Goal: Task Accomplishment & Management: Complete application form

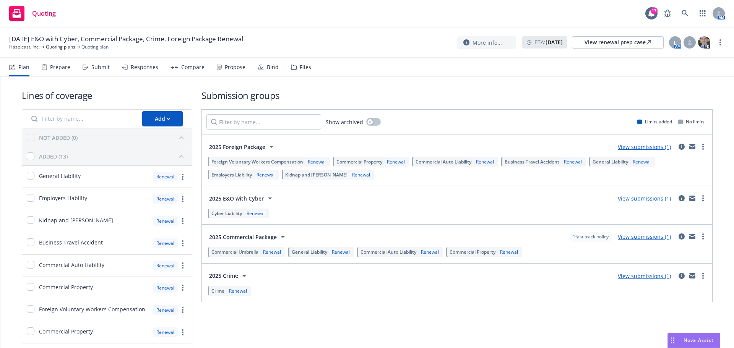
click at [98, 65] on div "Submit" at bounding box center [100, 67] width 18 height 6
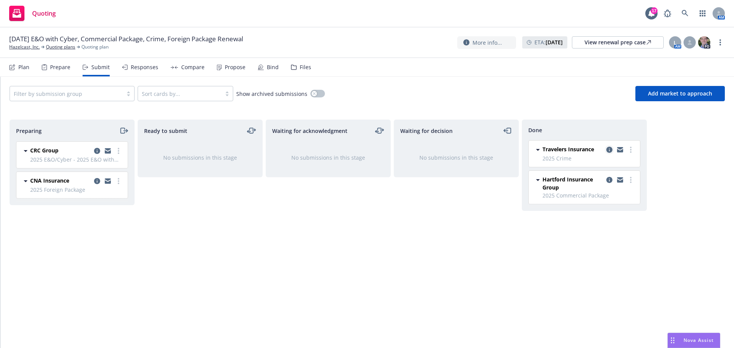
click at [608, 149] on icon "copy logging email" at bounding box center [609, 150] width 6 height 6
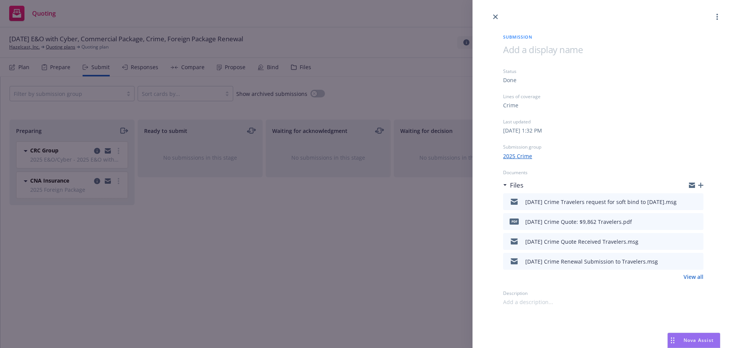
click at [698, 221] on icon "preview file" at bounding box center [695, 221] width 7 height 5
click at [494, 16] on icon "close" at bounding box center [495, 17] width 5 height 5
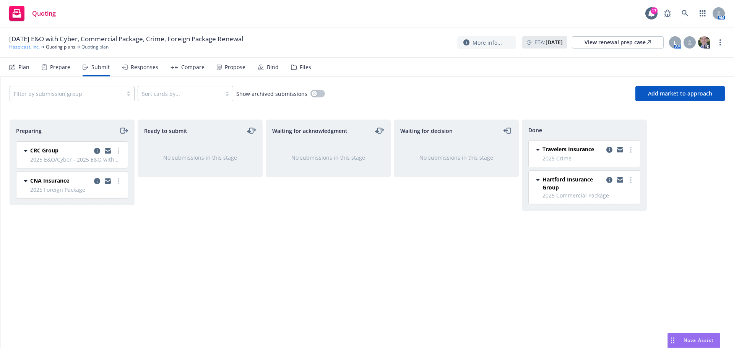
click at [25, 49] on link "Hazelcast, Inc." at bounding box center [24, 47] width 31 height 7
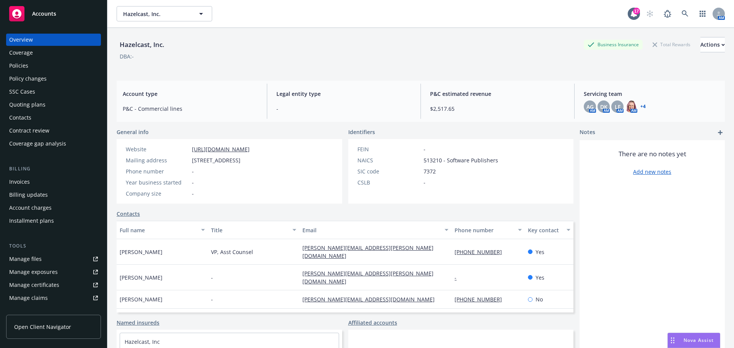
click at [25, 65] on div "Policies" at bounding box center [18, 66] width 19 height 12
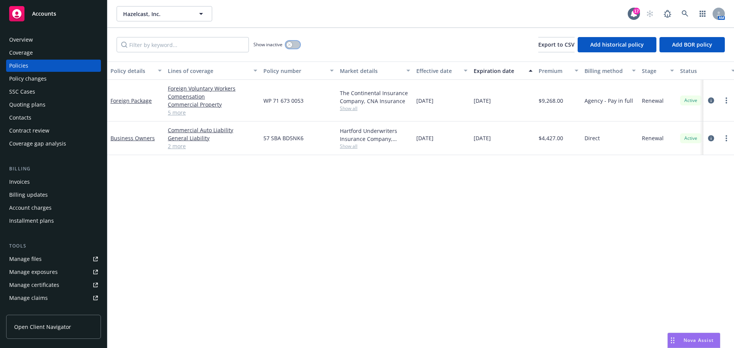
click at [290, 45] on icon "button" at bounding box center [289, 44] width 3 height 3
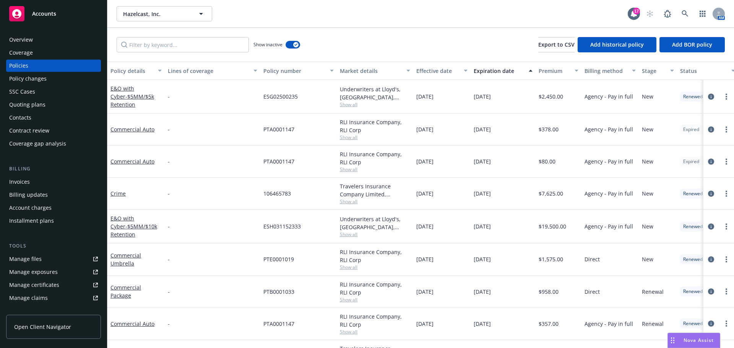
click at [126, 69] on div "Policy details" at bounding box center [131, 71] width 43 height 8
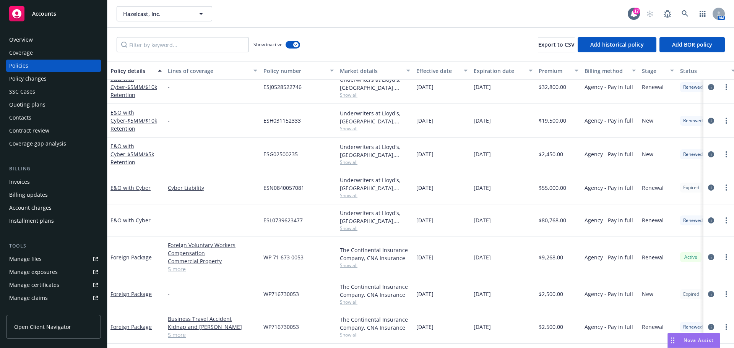
scroll to position [688, 0]
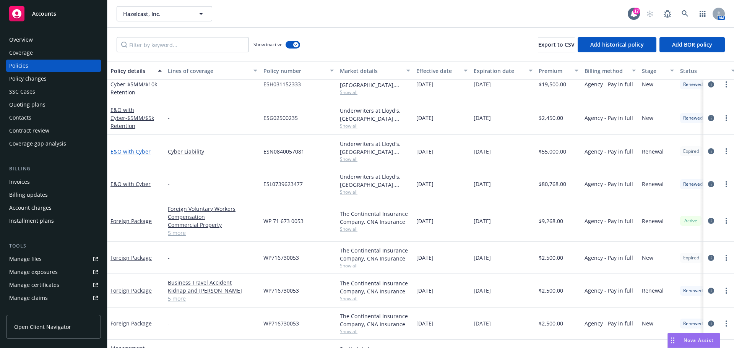
click at [127, 151] on link "E&O with Cyber" at bounding box center [130, 151] width 40 height 7
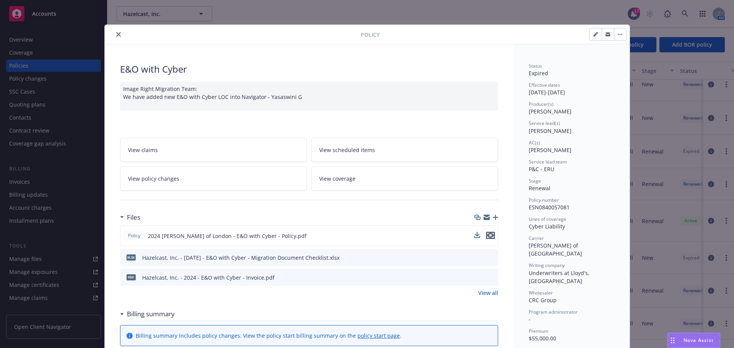
click at [487, 236] on icon "preview file" at bounding box center [490, 235] width 7 height 5
drag, startPoint x: 115, startPoint y: 34, endPoint x: 104, endPoint y: 40, distance: 12.5
click at [116, 35] on icon "close" at bounding box center [118, 34] width 5 height 5
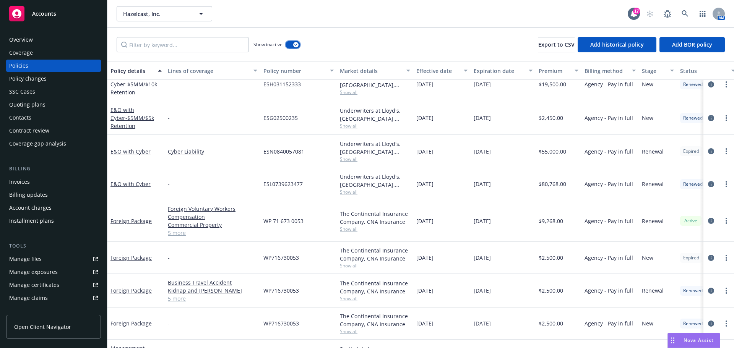
click at [297, 45] on icon "button" at bounding box center [295, 45] width 3 height 2
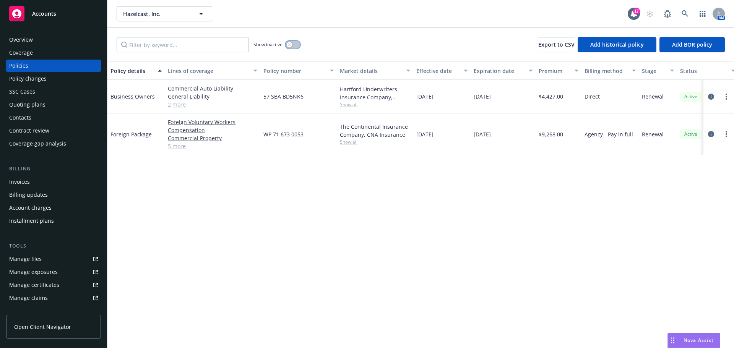
click at [288, 42] on button "button" at bounding box center [292, 45] width 15 height 8
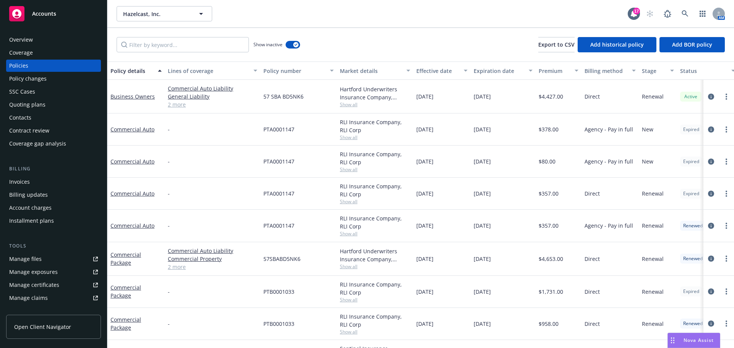
click at [130, 69] on div "Policy details" at bounding box center [131, 71] width 43 height 8
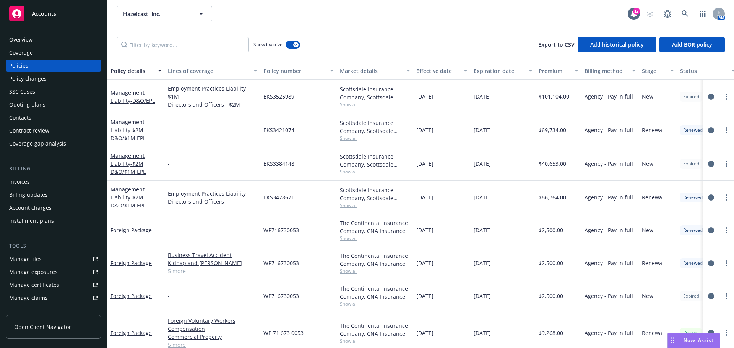
click at [137, 69] on div "Policy details" at bounding box center [131, 71] width 43 height 8
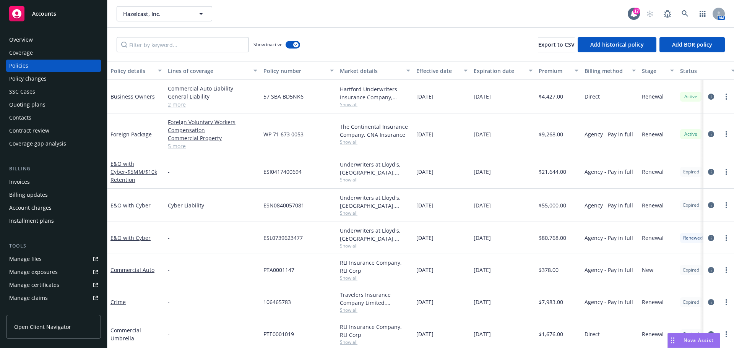
scroll to position [153, 0]
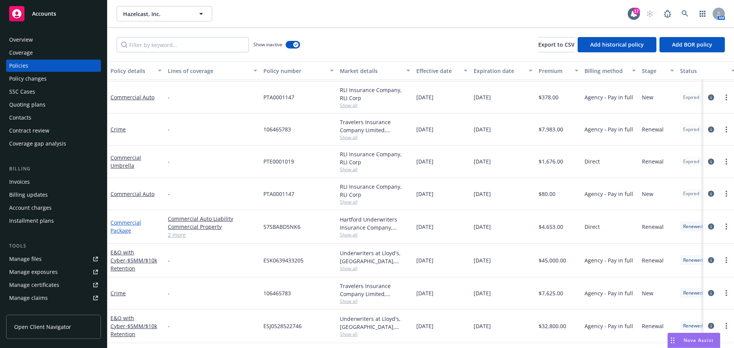
click at [128, 222] on link "Commercial Package" at bounding box center [125, 226] width 31 height 15
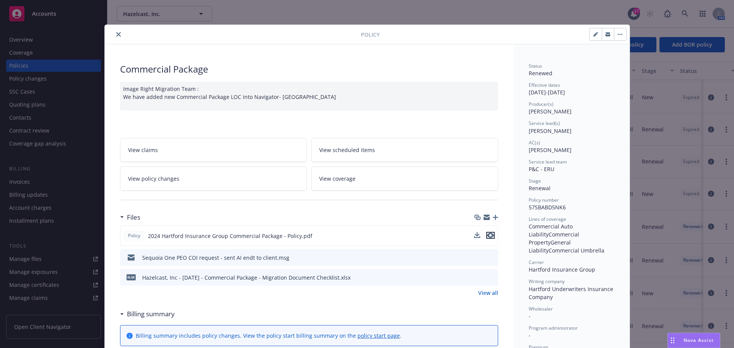
click at [489, 236] on icon "preview file" at bounding box center [490, 235] width 7 height 5
click at [116, 34] on icon "close" at bounding box center [118, 34] width 5 height 5
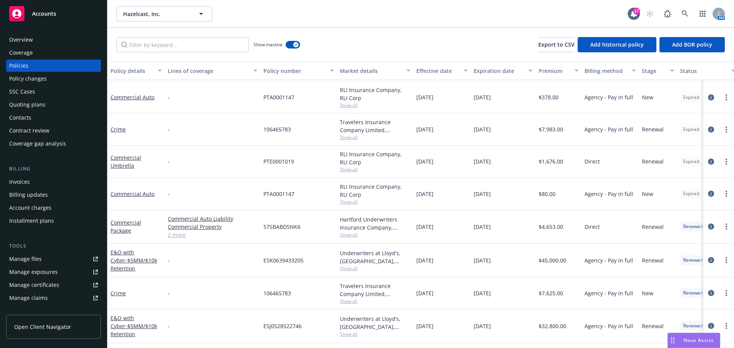
click at [131, 67] on div "Policy details" at bounding box center [131, 71] width 43 height 8
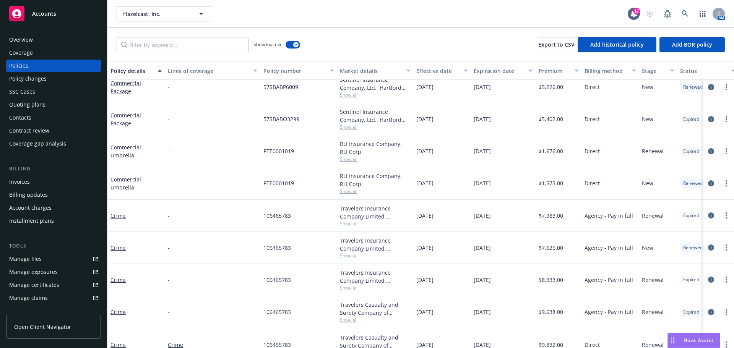
scroll to position [330, 0]
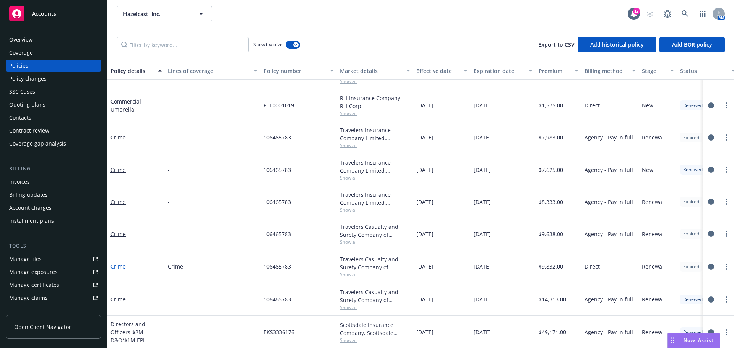
click at [115, 267] on link "Crime" at bounding box center [117, 266] width 15 height 7
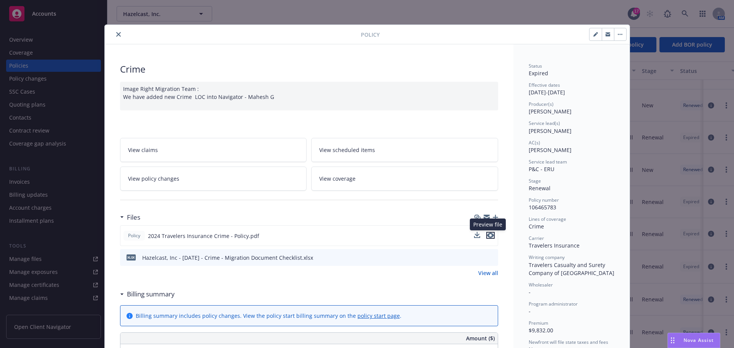
click at [489, 235] on icon "preview file" at bounding box center [490, 235] width 7 height 5
click at [116, 36] on icon "close" at bounding box center [118, 34] width 5 height 5
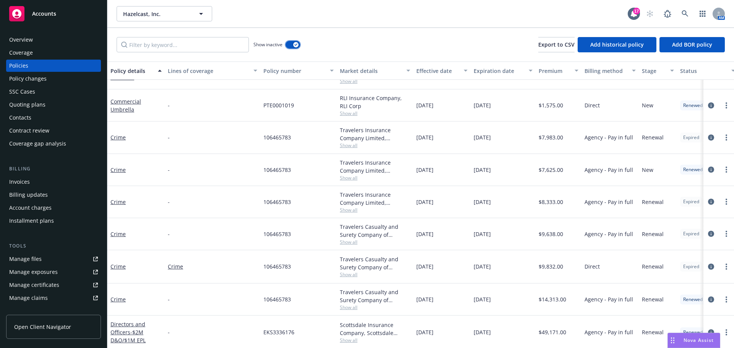
click at [295, 44] on icon "button" at bounding box center [295, 45] width 3 height 2
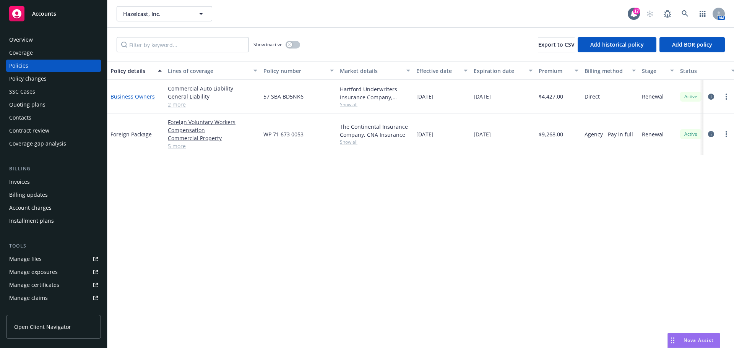
click at [137, 96] on link "Business Owners" at bounding box center [132, 96] width 44 height 7
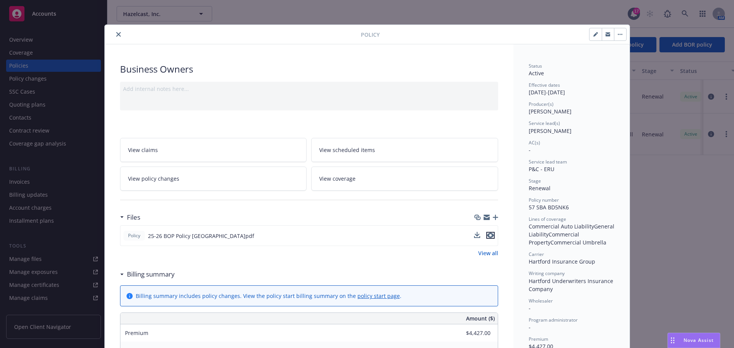
click at [487, 235] on icon "preview file" at bounding box center [490, 235] width 7 height 5
click at [487, 236] on icon "preview file" at bounding box center [490, 235] width 7 height 5
click at [116, 35] on icon "close" at bounding box center [118, 34] width 5 height 5
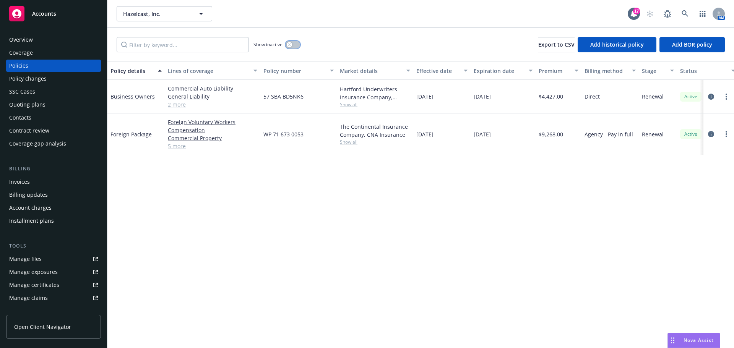
click at [289, 46] on icon "button" at bounding box center [289, 44] width 3 height 3
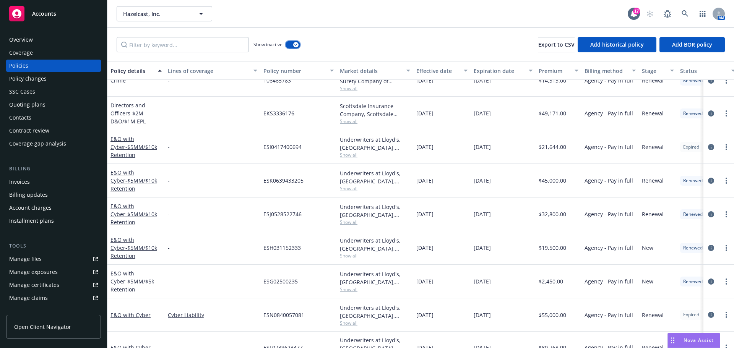
scroll to position [611, 0]
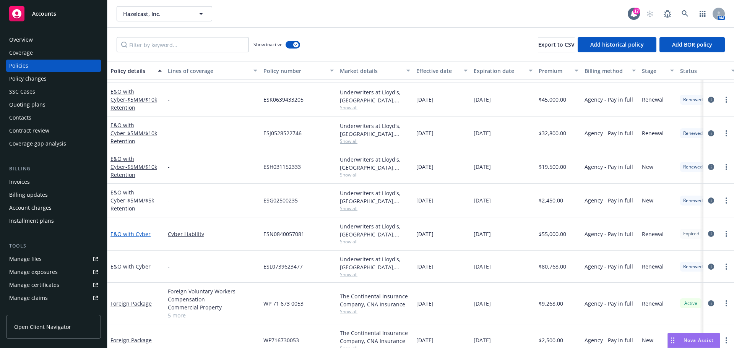
click at [122, 234] on link "E&O with Cyber" at bounding box center [130, 233] width 40 height 7
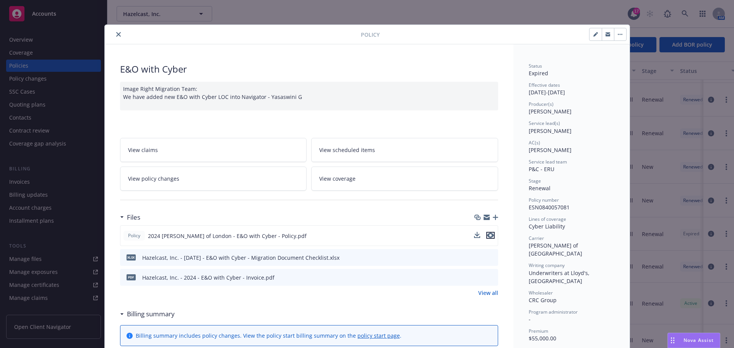
click at [488, 236] on icon "preview file" at bounding box center [490, 235] width 7 height 5
drag, startPoint x: 114, startPoint y: 32, endPoint x: 109, endPoint y: 36, distance: 6.6
click at [116, 32] on icon "close" at bounding box center [118, 34] width 5 height 5
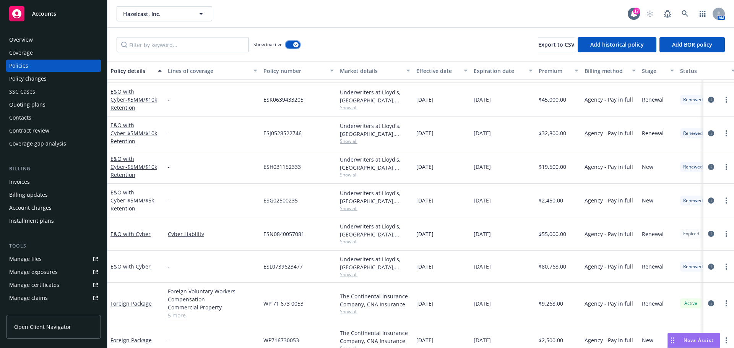
click at [296, 44] on icon "button" at bounding box center [295, 45] width 3 height 2
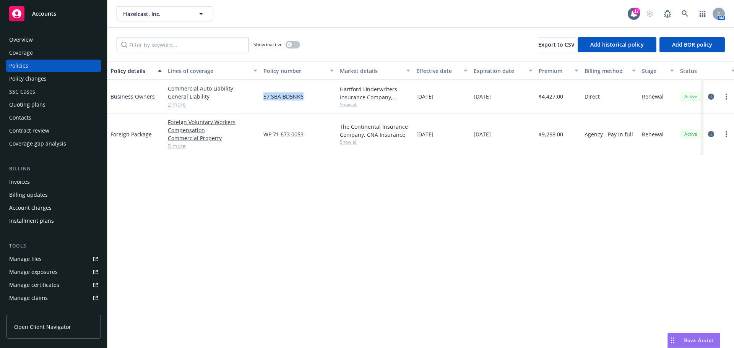
drag, startPoint x: 263, startPoint y: 98, endPoint x: 303, endPoint y: 97, distance: 40.1
click at [303, 97] on div "57 SBA BD5NK6" at bounding box center [298, 97] width 76 height 34
copy span "57 SBA BD5NK6"
click at [126, 96] on link "Business Owners" at bounding box center [132, 96] width 44 height 7
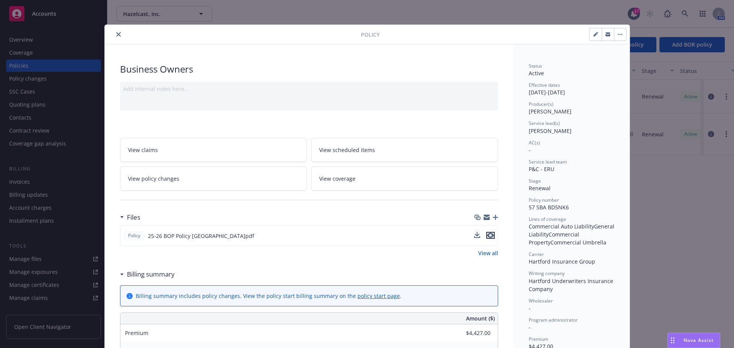
click at [487, 235] on icon "preview file" at bounding box center [490, 235] width 7 height 5
click at [113, 29] on div "Policy" at bounding box center [367, 34] width 525 height 19
click at [116, 35] on icon "close" at bounding box center [118, 34] width 5 height 5
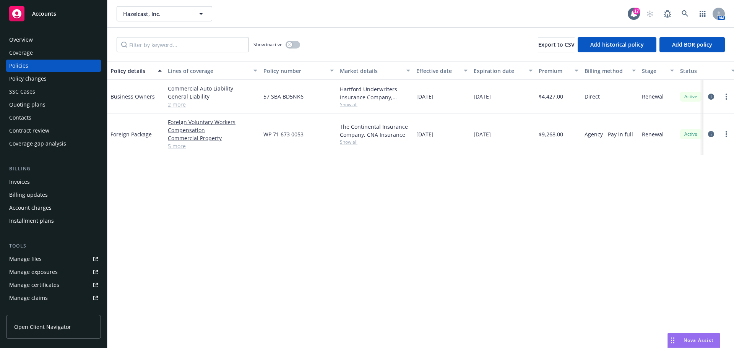
click at [33, 79] on div "Policy changes" at bounding box center [27, 79] width 37 height 12
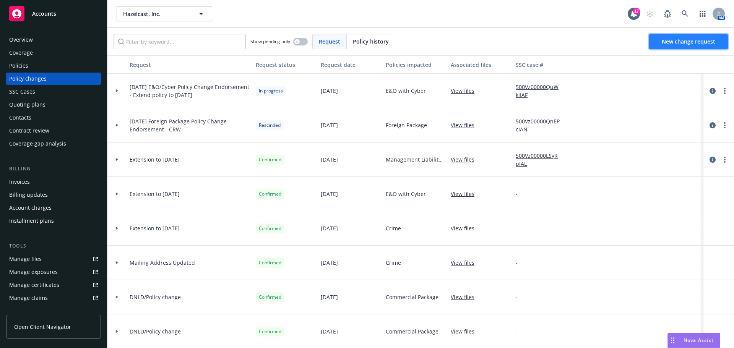
click at [667, 42] on span "New change request" at bounding box center [687, 41] width 53 height 7
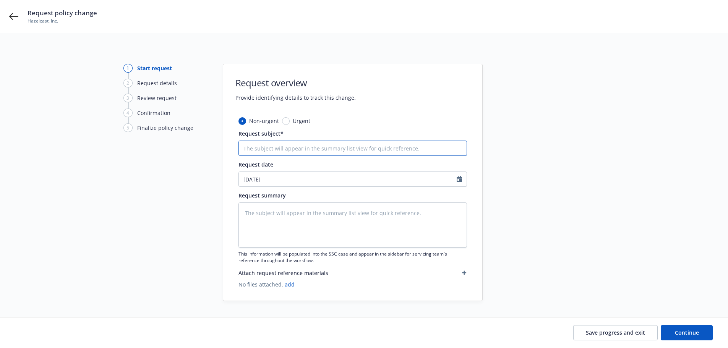
click at [262, 149] on input "Request subject*" at bounding box center [352, 148] width 228 height 15
type textarea "x"
type input "8"
type textarea "x"
type input "8/"
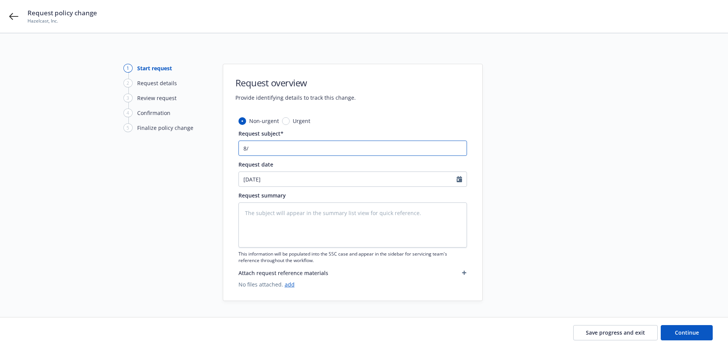
type textarea "x"
type input "8/2"
type textarea "x"
type input "8/21"
type textarea "x"
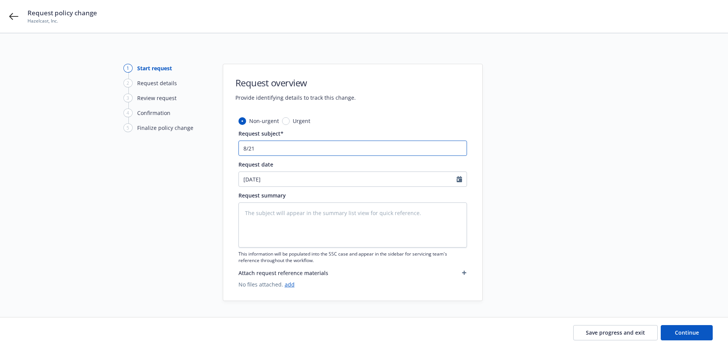
type input "8/21/"
type textarea "x"
type input "8/21/2"
type textarea "x"
type input "[DATE]"
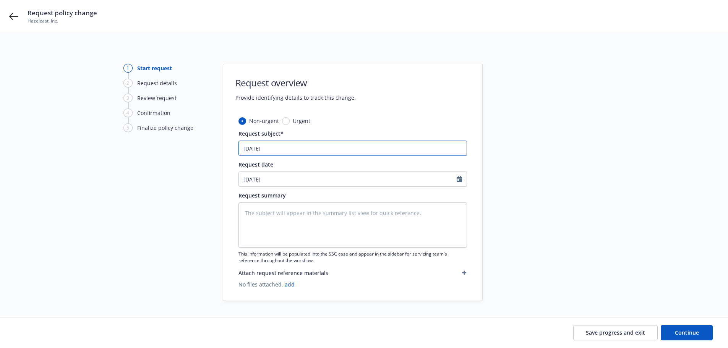
type textarea "x"
type input "8/21/202"
type textarea "x"
type input "[DATE]"
type textarea "x"
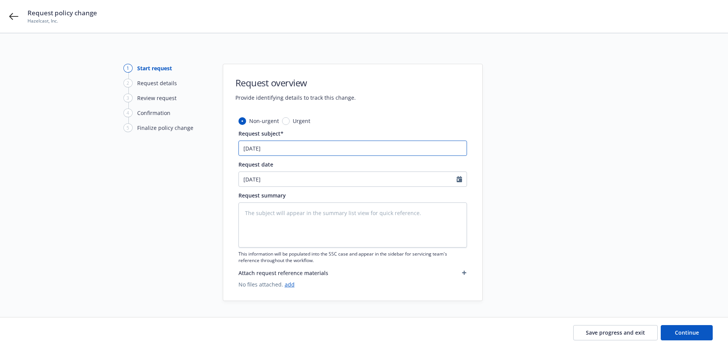
type input "[DATE]"
type textarea "x"
type input "[DATE] B"
type textarea "x"
type input "[DATE] BO"
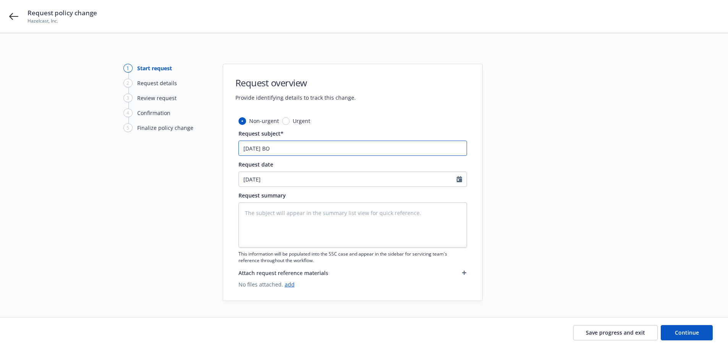
type textarea "x"
type input "[DATE] BOP"
type textarea "x"
type input "[DATE] BOP"
type textarea "x"
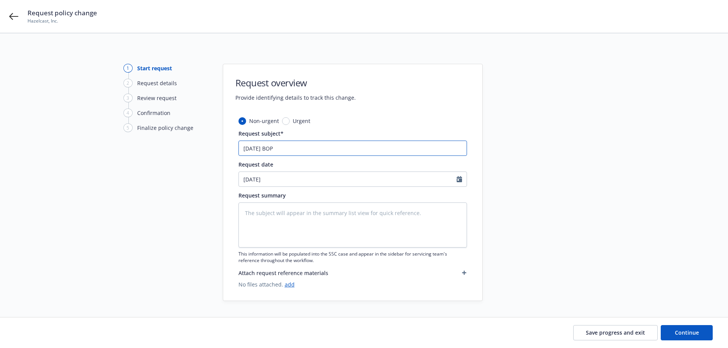
type input "[DATE] BOP R"
type textarea "x"
type input "[DATE] BOP Re"
type textarea "x"
type input "[DATE] BOP Ren"
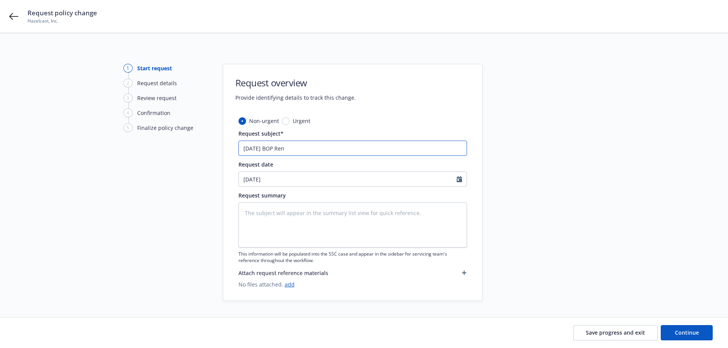
type textarea "x"
type input "[DATE] BOP [PERSON_NAME]"
type textarea "x"
type input "[DATE] BOP Renew"
type textarea "x"
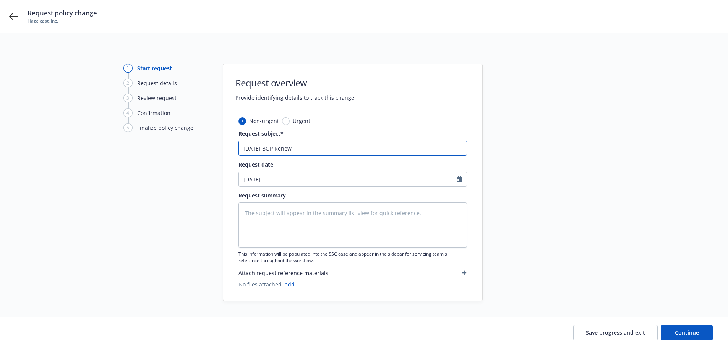
type input "[DATE] BOP Renewa"
type textarea "x"
type input "[DATE] BOP Renewal"
type textarea "x"
type input "[DATE] BOP Renewal"
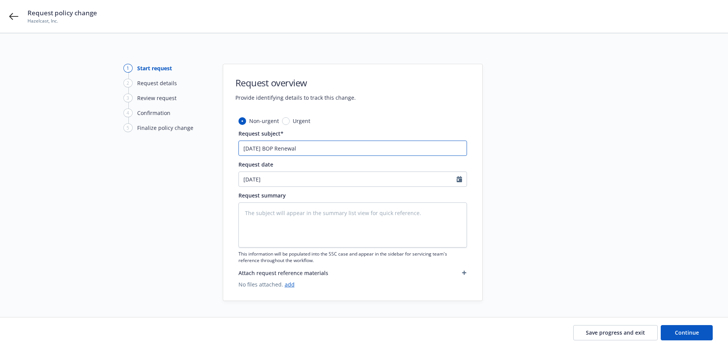
type textarea "x"
type input "[DATE] BOP Renewal U"
type textarea "x"
type input "[DATE] BOP Renewal Up"
type textarea "x"
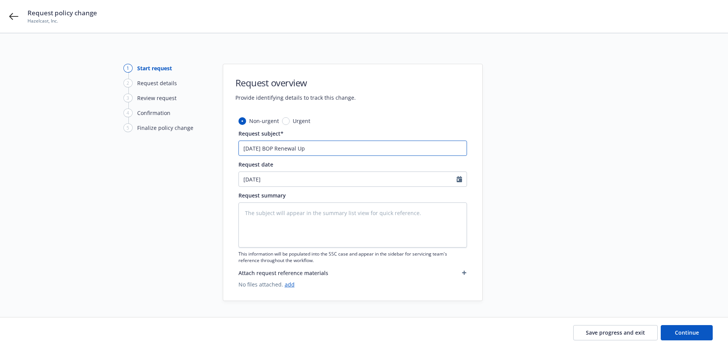
type input "[DATE] BOP Renewal Upd"
type textarea "x"
type input "[DATE] BOP Renewal Upda"
type textarea "x"
type input "[DATE] BOP Renewal Updat"
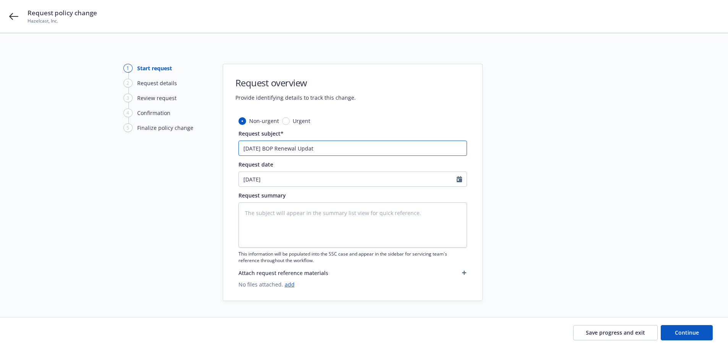
type textarea "x"
type input "[DATE] BOP Renewal Update"
type textarea "x"
type input "[DATE] BOP Renewal Updates"
click at [251, 213] on textarea at bounding box center [352, 224] width 228 height 45
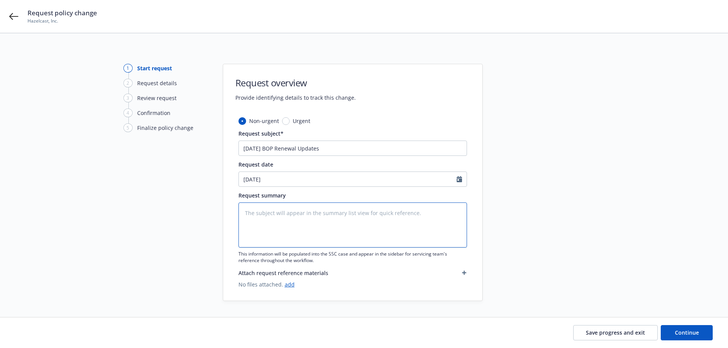
type textarea "x"
type textarea "A"
type textarea "x"
type textarea "Ad"
type textarea "x"
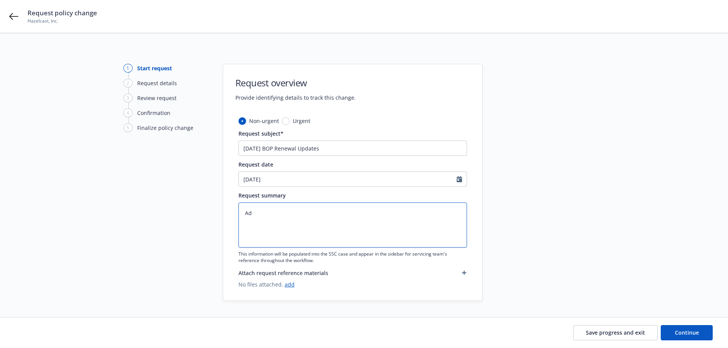
type textarea "Add"
type textarea "x"
type textarea "Add:"
type textarea "x"
type textarea "Add:"
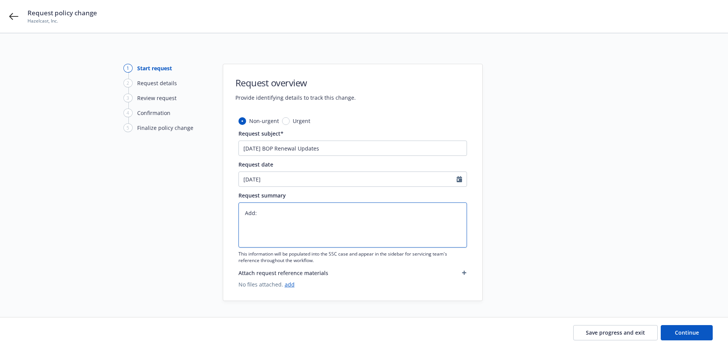
type textarea "x"
type textarea "Add: 2"
type textarea "x"
type textarea "Add: 24"
type textarea "x"
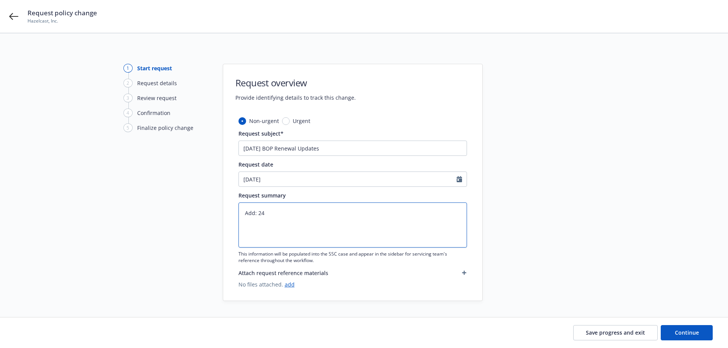
type textarea "Add: 244"
type textarea "x"
type textarea "Add: 2445"
click at [279, 214] on textarea "Add: 2445" at bounding box center [352, 224] width 228 height 45
type textarea "x"
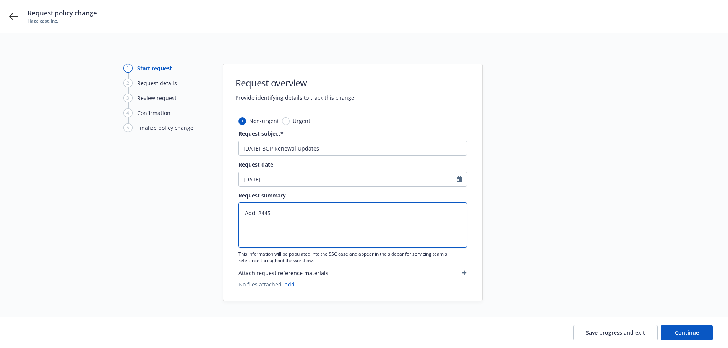
type textarea "Add: 2445"
type textarea "x"
type textarea "Add: 2445 A"
type textarea "x"
type textarea "Add: 2445 Au"
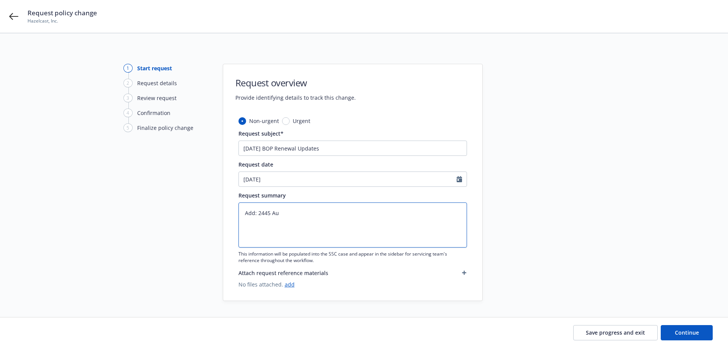
type textarea "x"
type textarea "Add: [DATE]"
type textarea "x"
type textarea "Add: 2445 Augu"
type textarea "x"
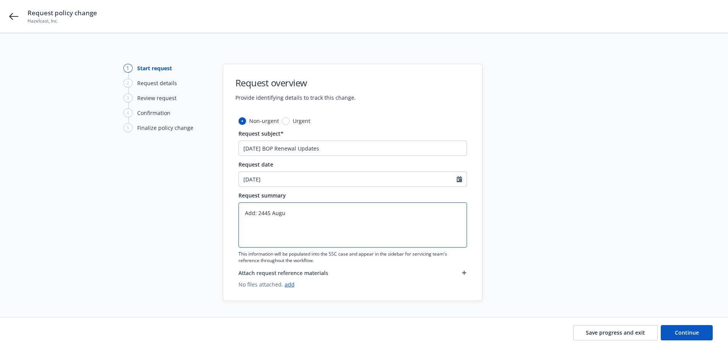
type textarea "Add: 2445 Augus"
type textarea "x"
type textarea "Add: [DATE]"
type textarea "x"
type textarea "Add: 2445 Augusti"
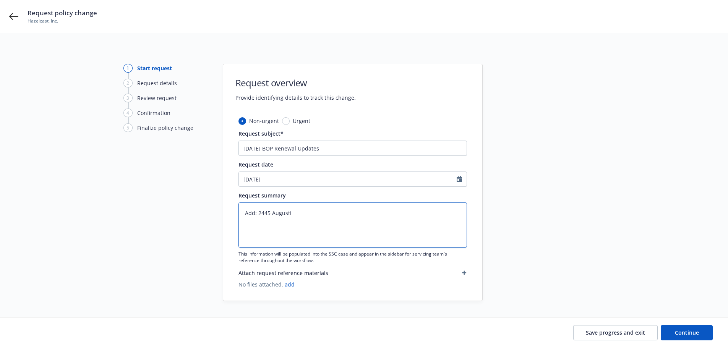
type textarea "x"
type textarea "Add: 2445 [PERSON_NAME]"
type textarea "x"
type textarea "Add: 2445 [PERSON_NAME]"
type textarea "x"
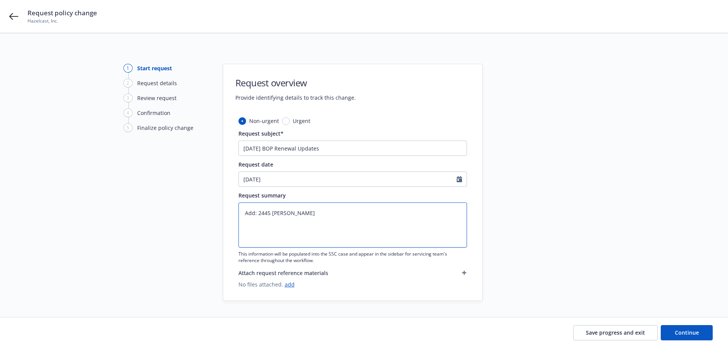
type textarea "Add: 2445 [PERSON_NAME]"
type textarea "x"
type textarea "Add: [STREET_ADDRESS]"
type textarea "x"
type textarea "Add: [STREET_ADDRESS]"
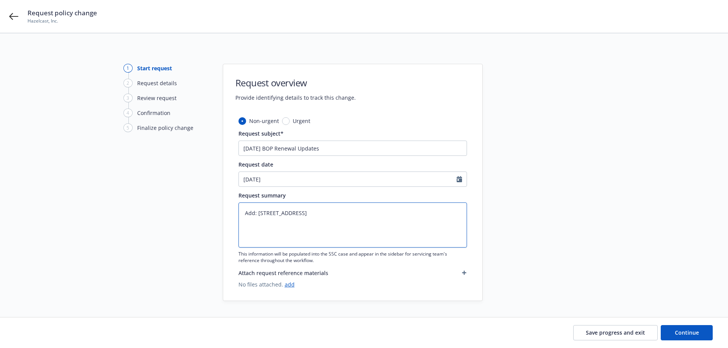
type textarea "x"
type textarea "Add: [STREET_ADDRESS]"
type textarea "x"
type textarea "Add: [STREET_ADDRESS]"
type textarea "x"
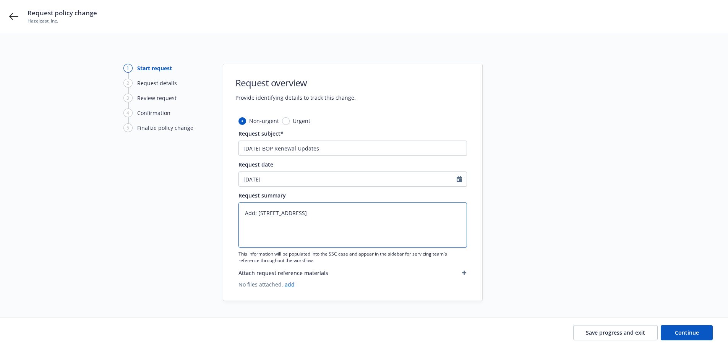
type textarea "Add: [STREET_ADDRESS]"
type textarea "x"
type textarea "Add: [STREET_ADDRESS]"
type textarea "x"
type textarea "Add: [STREET_ADDRESS]"
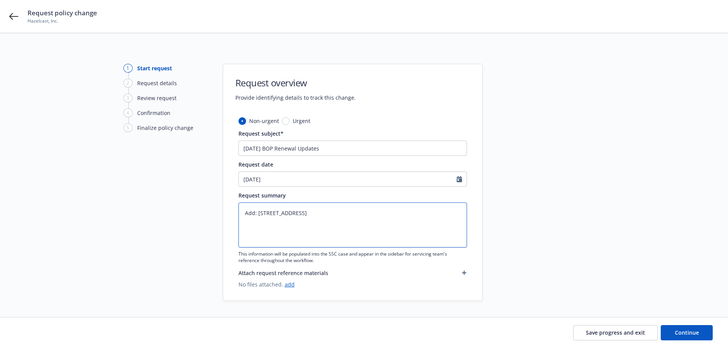
type textarea "x"
type textarea "Add: [STREET_ADDRESS]"
type textarea "x"
type textarea "Add: [STREET_ADDRESS]"
type textarea "x"
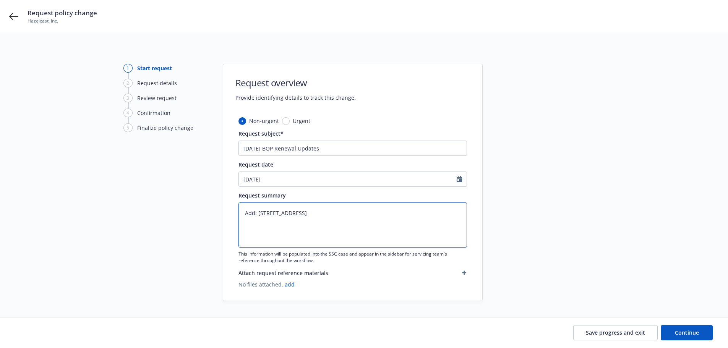
type textarea "Add: [STREET_ADDRESS]"
type textarea "x"
type textarea "Add: [STREET_ADDRESS]"
type textarea "x"
type textarea "Add: [STREET_ADDRESS]"
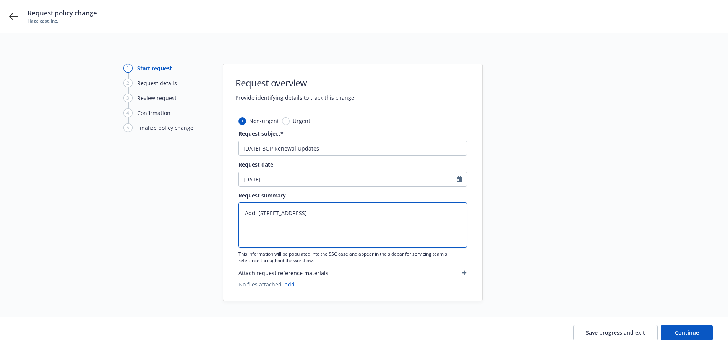
type textarea "x"
type textarea "Add: [STREET_ADDRESS]"
type textarea "x"
type textarea "Add: [STREET_ADDRESS] &"
type textarea "x"
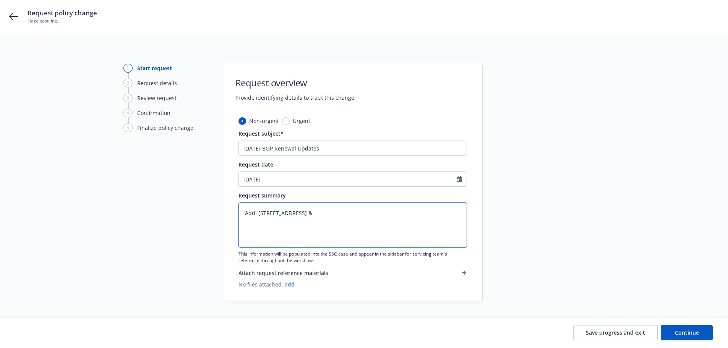
type textarea "Add: [STREET_ADDRESS] &"
type textarea "x"
type textarea "Add: [STREET_ADDRESS]"
type textarea "x"
type textarea "Add: [STREET_ADDRESS]"
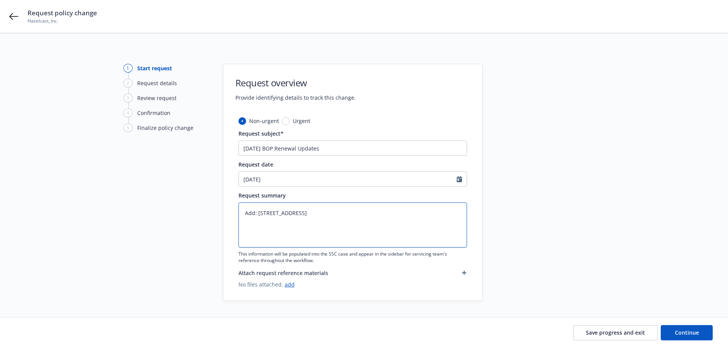
type textarea "x"
type textarea "Add: [STREET_ADDRESS]"
type textarea "x"
type textarea "Add: [STREET_ADDRESS],"
type textarea "x"
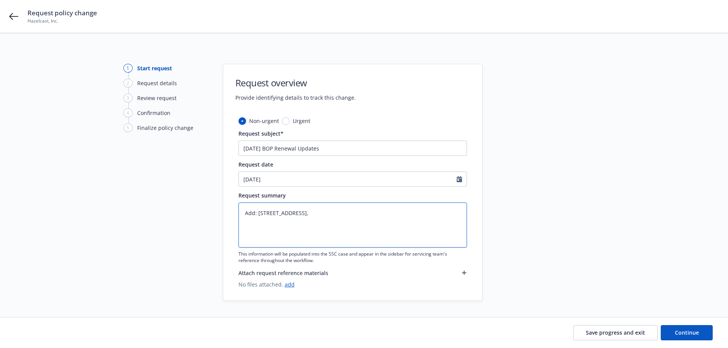
type textarea "Add: [STREET_ADDRESS],"
type textarea "x"
type textarea "Add: [STREET_ADDRESS]"
type textarea "x"
type textarea "Add: [STREET_ADDRESS]"
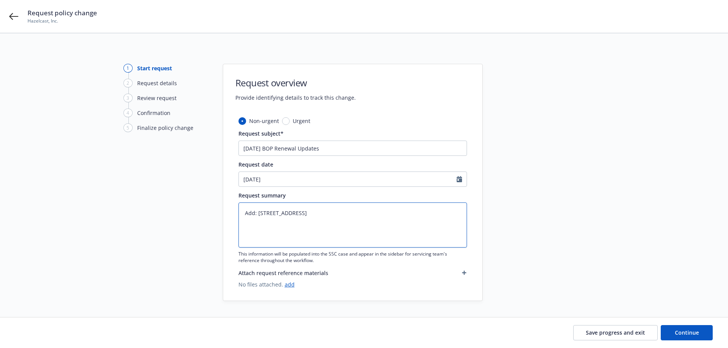
type textarea "x"
type textarea "Add: [STREET_ADDRESS]"
type textarea "x"
type textarea "Add: [STREET_ADDRESS]"
type textarea "x"
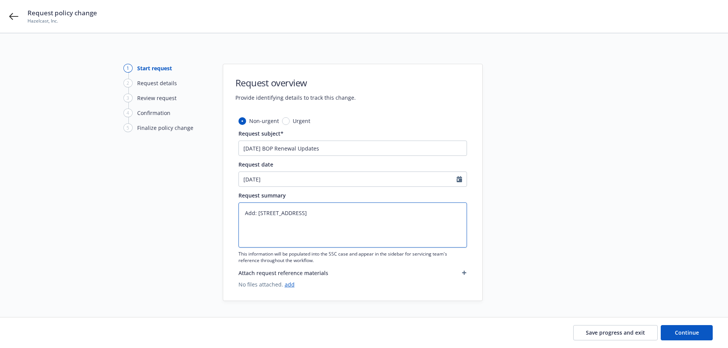
type textarea "Add: [STREET_ADDRESS]"
type textarea "x"
type textarea "Add: [STREET_ADDRESS]"
type textarea "x"
type textarea "Add: [STREET_ADDRESS]"
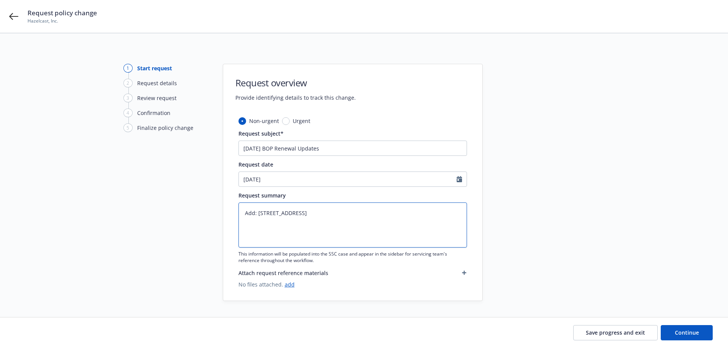
type textarea "x"
type textarea "Add: [STREET_ADDRESS]"
type textarea "x"
type textarea "Add: [STREET_ADDRESS]"
type textarea "x"
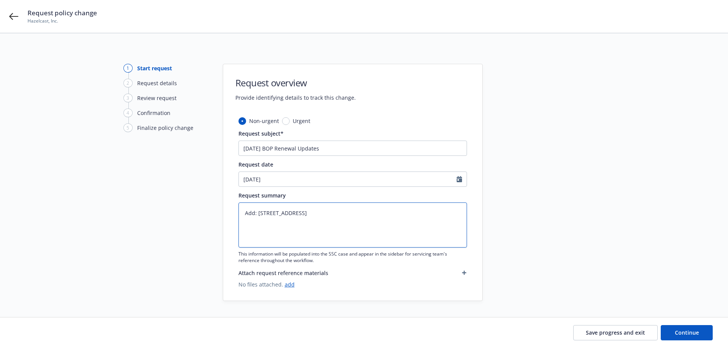
type textarea "Add: [STREET_ADDRESS]"
type textarea "x"
type textarea "Add: [STREET_ADDRESS][PERSON_NAME]"
type textarea "x"
type textarea "Add: [STREET_ADDRESS][PERSON_NAME],"
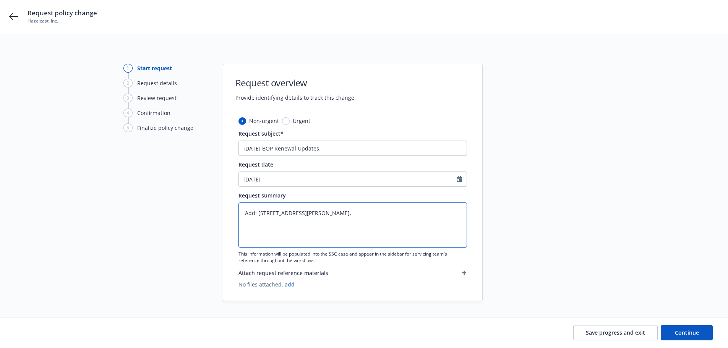
type textarea "x"
type textarea "Add: [STREET_ADDRESS][PERSON_NAME],"
type textarea "x"
type textarea "Add: [STREET_ADDRESS][PERSON_NAME]"
type textarea "x"
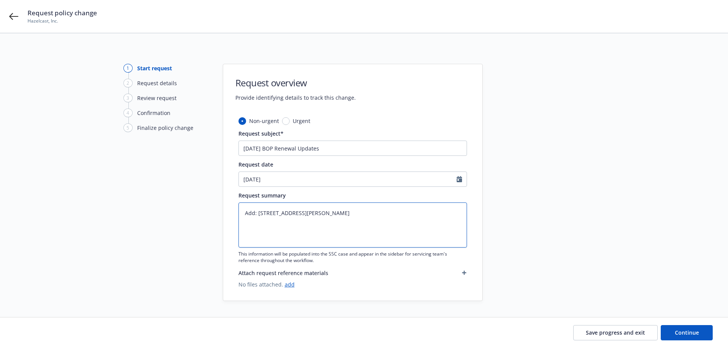
type textarea "Add: [STREET_ADDRESS]"
type textarea "x"
type textarea "Add: [STREET_ADDRESS]"
click at [391, 215] on textarea "Add: [STREET_ADDRESS]" at bounding box center [352, 224] width 228 height 45
type textarea "x"
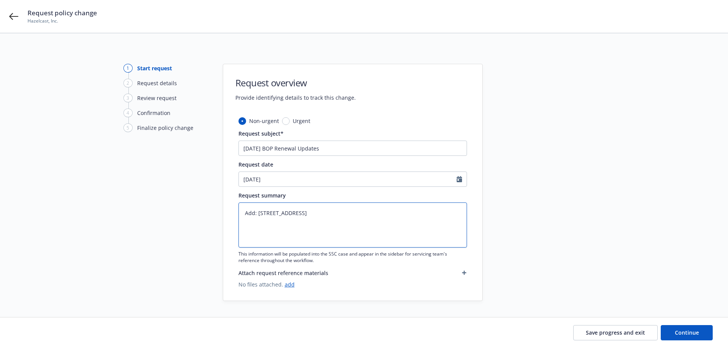
type textarea "Add: [STREET_ADDRESS]"
type textarea "x"
type textarea "Add: [STREET_ADDRESS]"
type textarea "x"
type textarea "Add: [STREET_ADDRESS]"
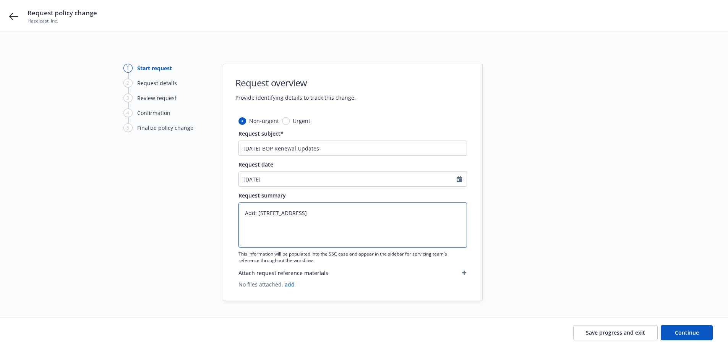
type textarea "x"
type textarea "Add: [STREET_ADDRESS]"
type textarea "x"
type textarea "Add: [STREET_ADDRESS]"
type textarea "x"
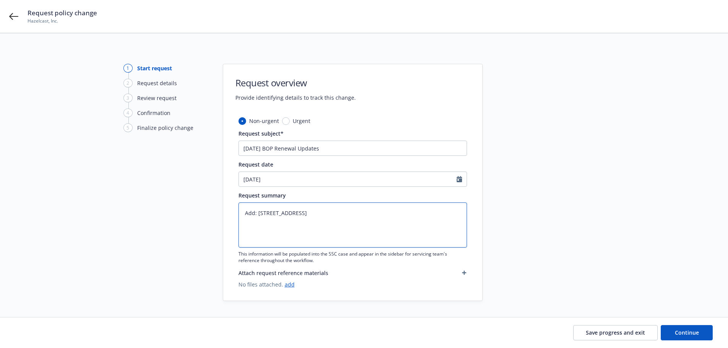
type textarea "Add: [STREET_ADDRESS]"
type textarea "x"
type textarea "Add: [STREET_ADDRESS] ("
type textarea "x"
type textarea "Add: [STREET_ADDRESS] (o"
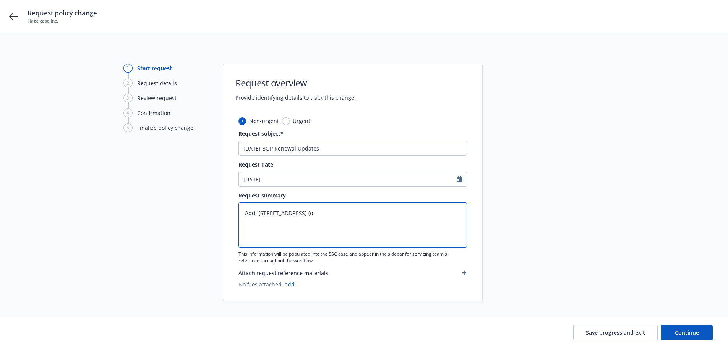
type textarea "x"
type textarea "Add: [STREET_ADDRESS] (of"
type textarea "x"
type textarea "Add: [STREET_ADDRESS] (off"
type textarea "x"
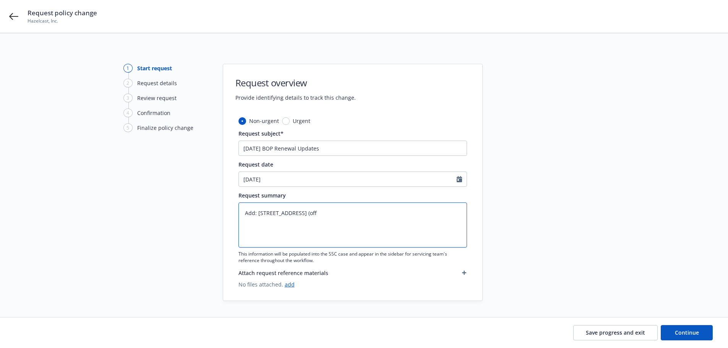
type textarea "Add: [STREET_ADDRESS] (offi"
type textarea "x"
type textarea "Add: [STREET_ADDRESS] (offic"
type textarea "x"
type textarea "Add: [STREET_ADDRESS] (office"
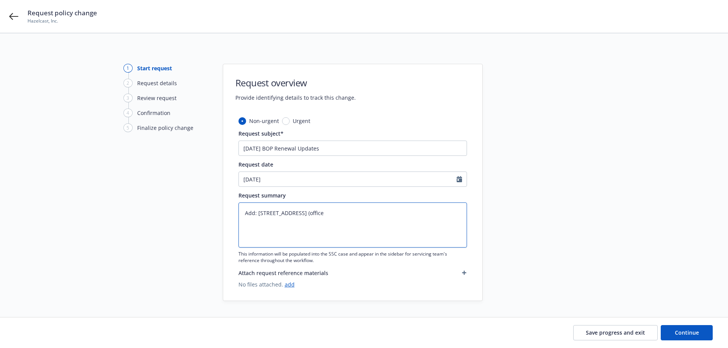
type textarea "x"
type textarea "Add: [STREET_ADDRESS] (office"
type textarea "x"
type textarea "Add: [STREET_ADDRESS] (office s"
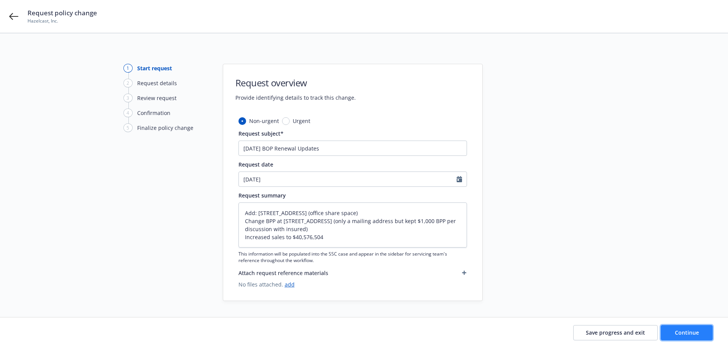
click at [682, 332] on span "Continue" at bounding box center [687, 332] width 24 height 7
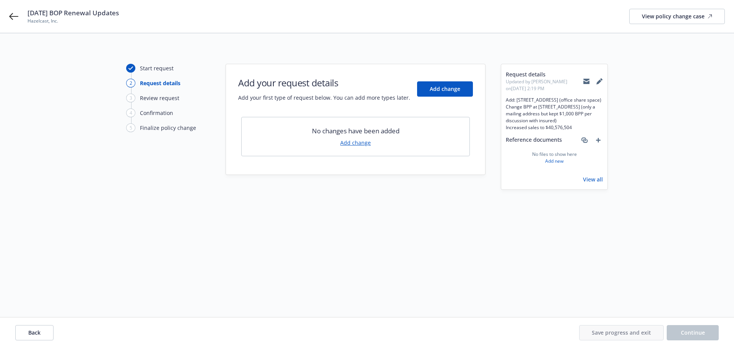
click at [359, 143] on link "Add change" at bounding box center [355, 143] width 31 height 8
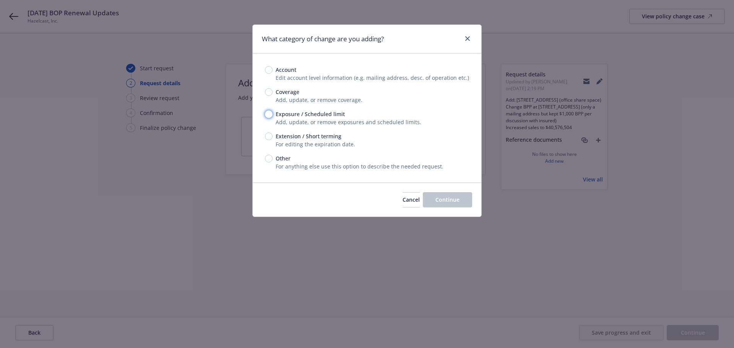
click at [269, 115] on input "Exposure / Scheduled limit" at bounding box center [269, 114] width 8 height 8
click at [451, 203] on span "Continue" at bounding box center [447, 199] width 24 height 7
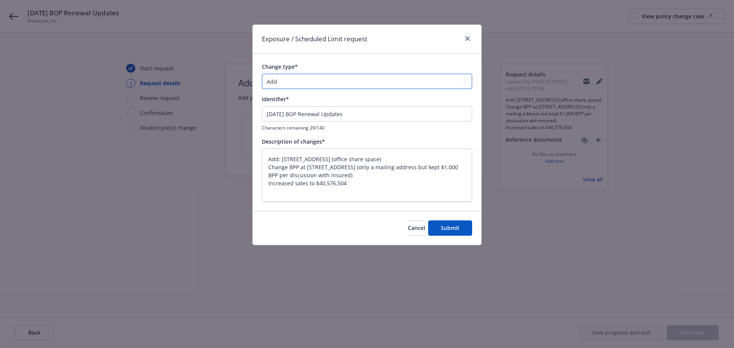
click at [290, 82] on select "Add Audit Change Remove" at bounding box center [367, 81] width 210 height 15
click at [262, 74] on select "Add Audit Change Remove" at bounding box center [367, 81] width 210 height 15
click at [452, 227] on span "Submit" at bounding box center [450, 227] width 19 height 7
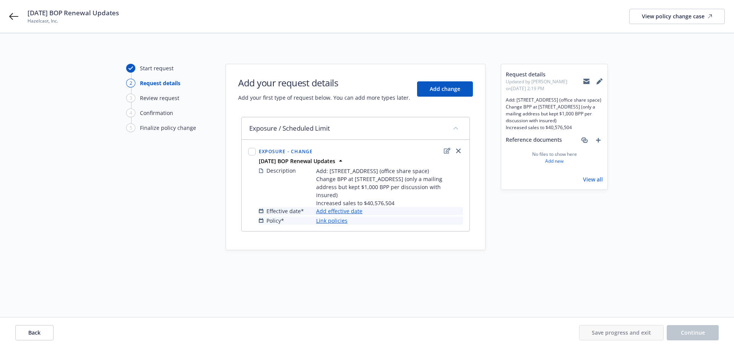
click at [329, 209] on link "Add effective date" at bounding box center [339, 211] width 46 height 8
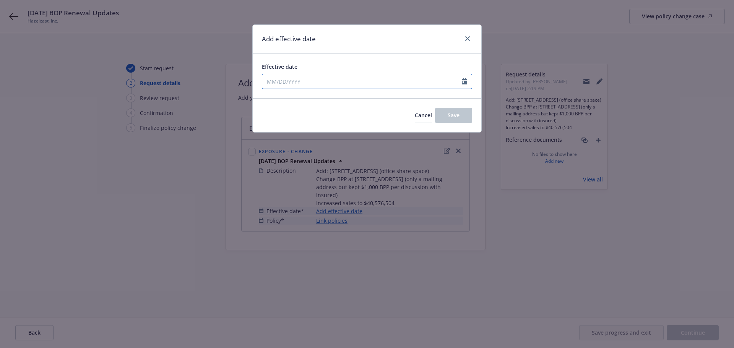
click at [464, 83] on icon "Calendar" at bounding box center [464, 81] width 5 height 6
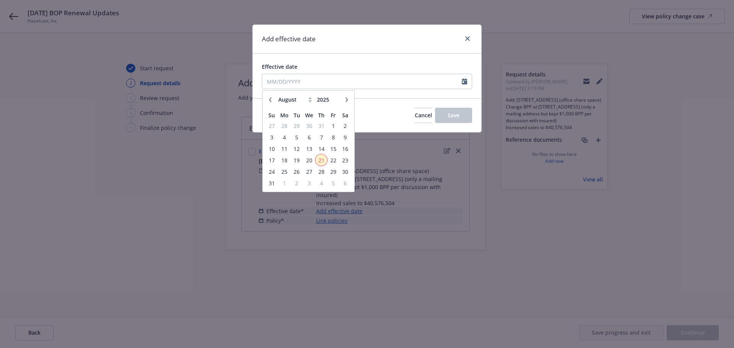
click at [323, 160] on span "21" at bounding box center [321, 160] width 10 height 10
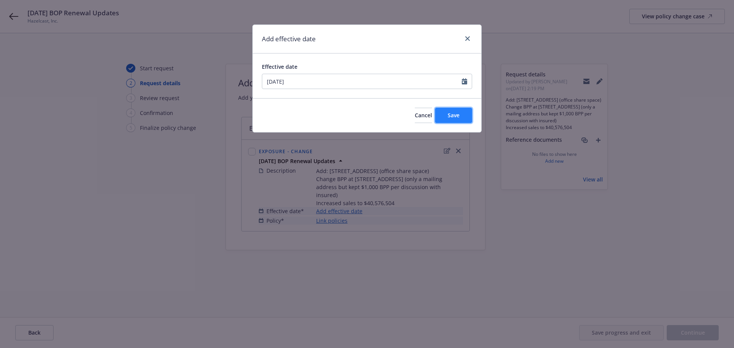
click at [455, 118] on span "Save" at bounding box center [453, 115] width 12 height 7
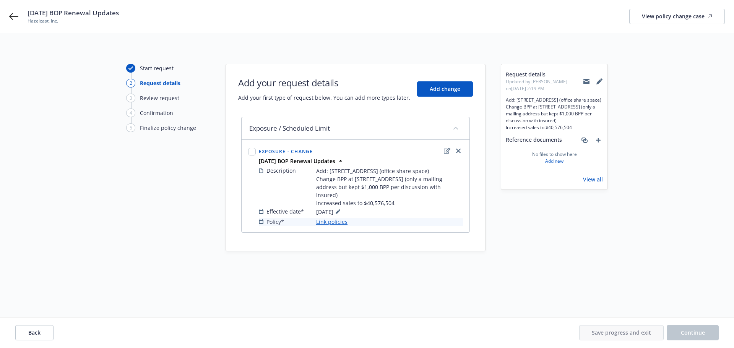
click at [325, 223] on link "Link policies" at bounding box center [331, 222] width 31 height 8
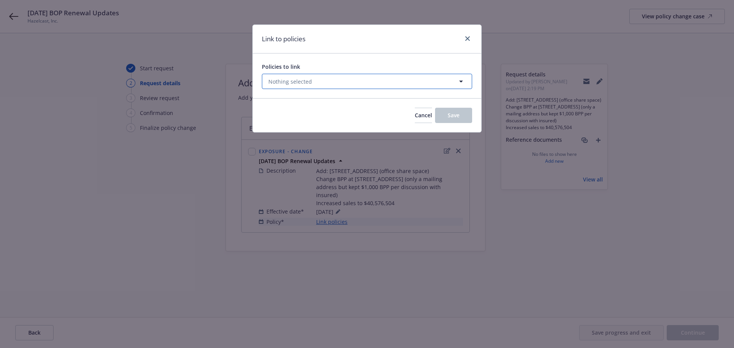
click at [374, 84] on button "Nothing selected" at bounding box center [367, 81] width 210 height 15
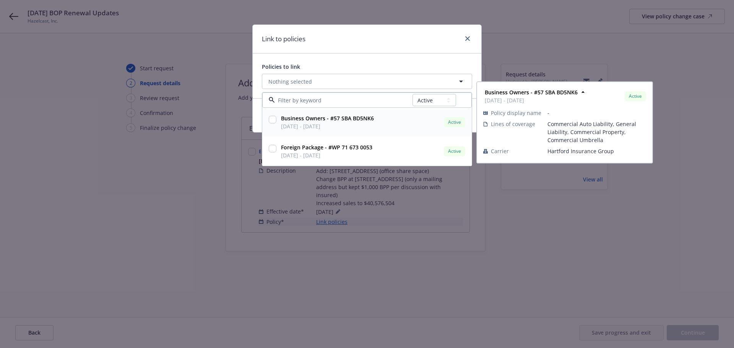
drag, startPoint x: 274, startPoint y: 119, endPoint x: 271, endPoint y: 128, distance: 9.3
click at [274, 118] on input "checkbox" at bounding box center [273, 120] width 8 height 8
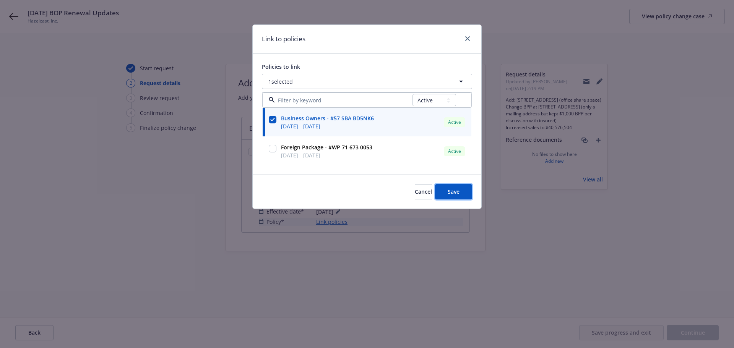
click at [449, 192] on span "Save" at bounding box center [453, 191] width 12 height 7
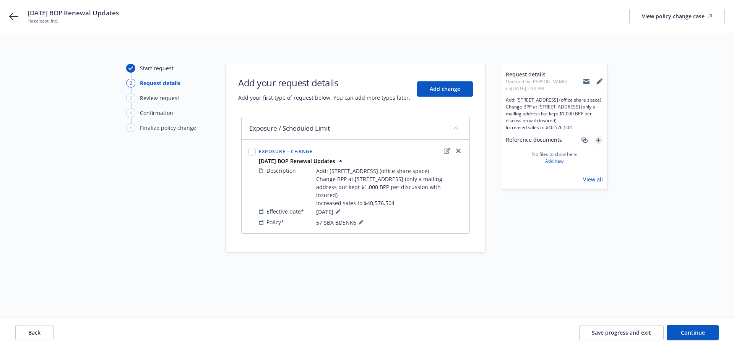
click at [597, 143] on icon "add" at bounding box center [598, 140] width 5 height 5
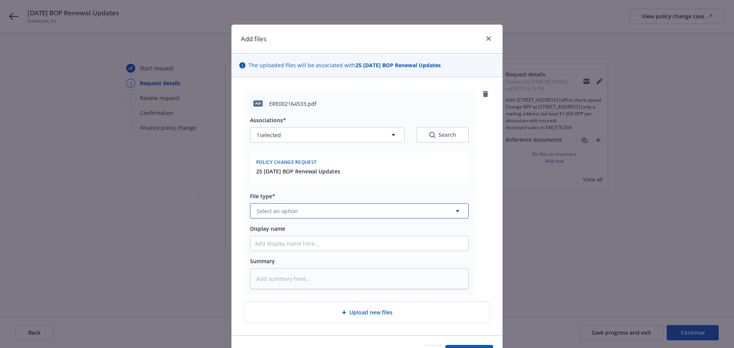
click at [274, 214] on span "Select an option" at bounding box center [276, 211] width 41 height 8
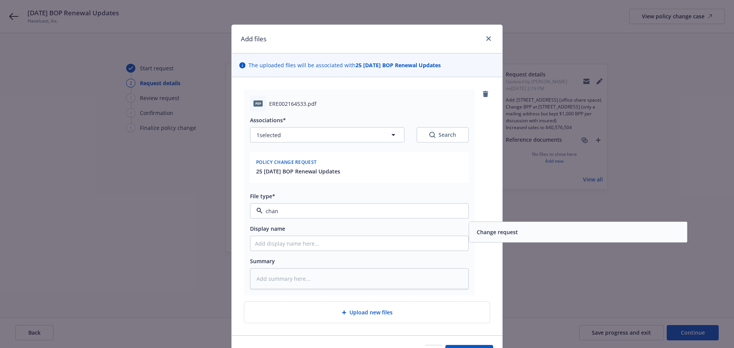
click at [489, 239] on div "Change request" at bounding box center [578, 232] width 218 height 20
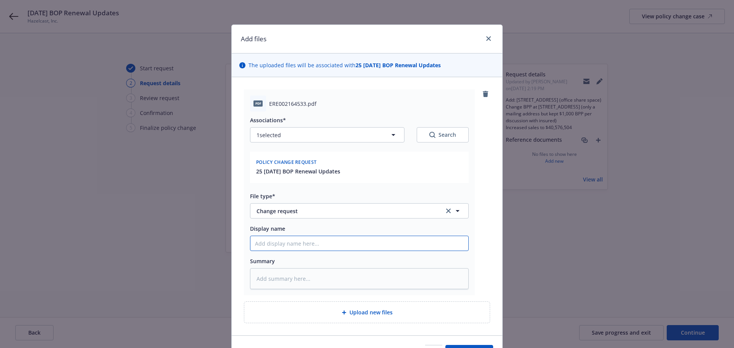
click at [256, 242] on input "Display name" at bounding box center [359, 243] width 218 height 15
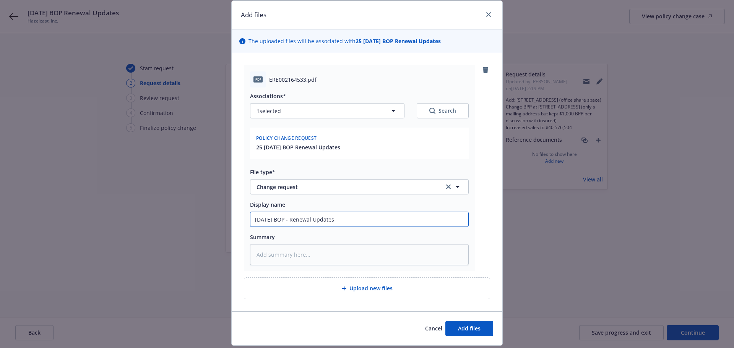
scroll to position [46, 0]
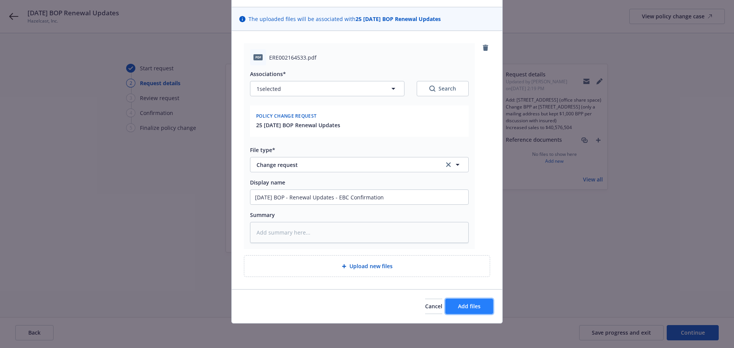
click at [468, 304] on span "Add files" at bounding box center [469, 306] width 23 height 7
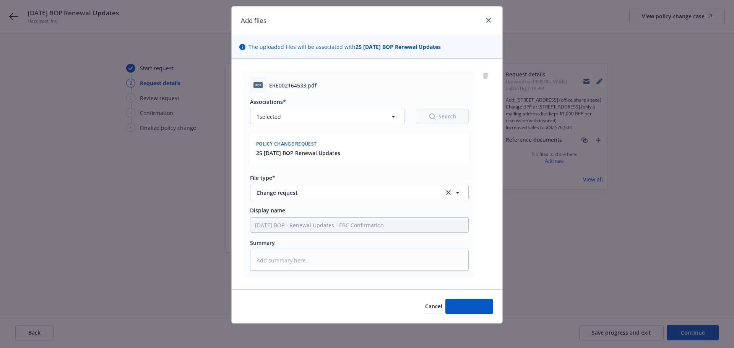
scroll to position [18, 0]
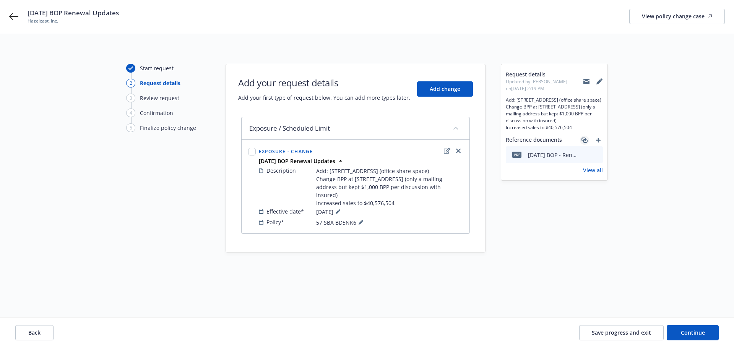
click at [583, 144] on link "associate" at bounding box center [584, 140] width 9 height 9
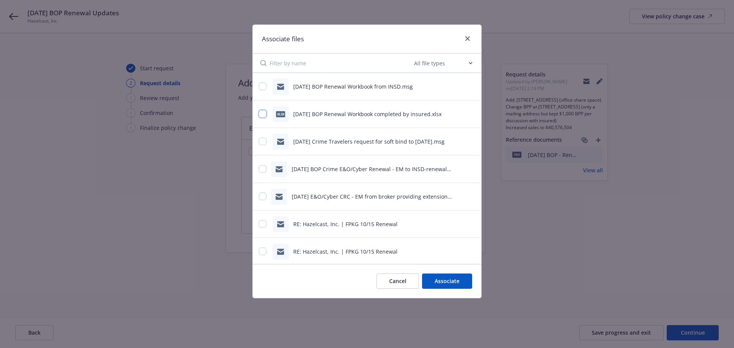
click at [261, 114] on input "checkbox" at bounding box center [263, 114] width 8 height 8
click at [437, 279] on button "Associate 1 file" at bounding box center [440, 281] width 64 height 15
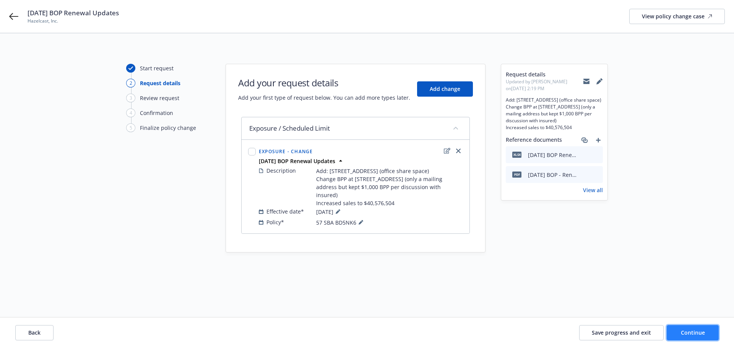
click at [698, 333] on span "Continue" at bounding box center [692, 332] width 24 height 7
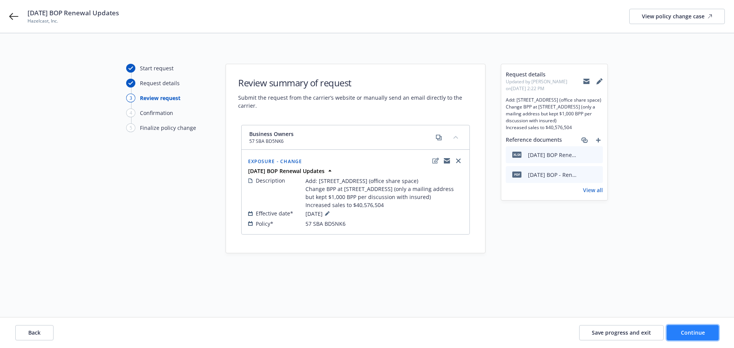
drag, startPoint x: 685, startPoint y: 330, endPoint x: 682, endPoint y: 329, distance: 4.1
click at [685, 330] on span "Continue" at bounding box center [692, 332] width 24 height 7
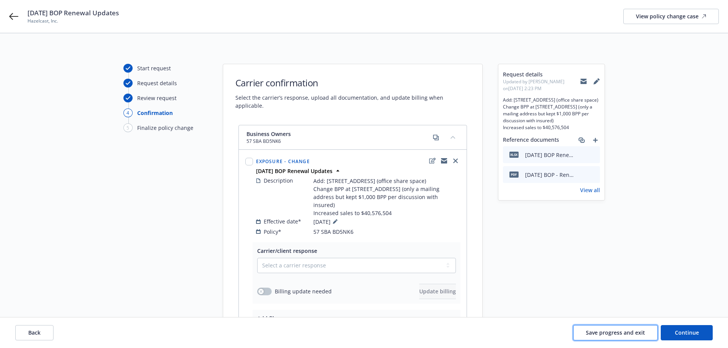
click at [597, 335] on span "Save progress and exit" at bounding box center [615, 332] width 59 height 7
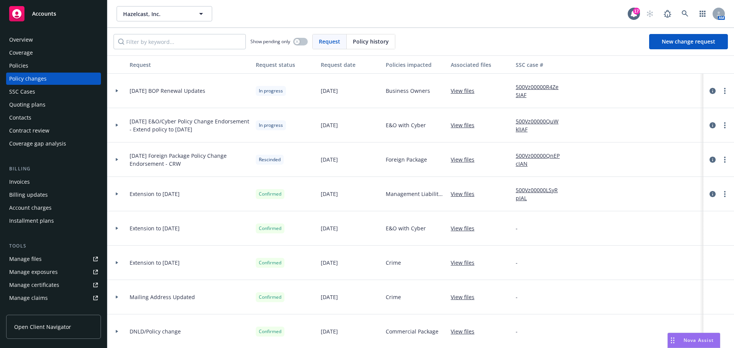
click at [30, 106] on div "Quoting plans" at bounding box center [27, 105] width 36 height 12
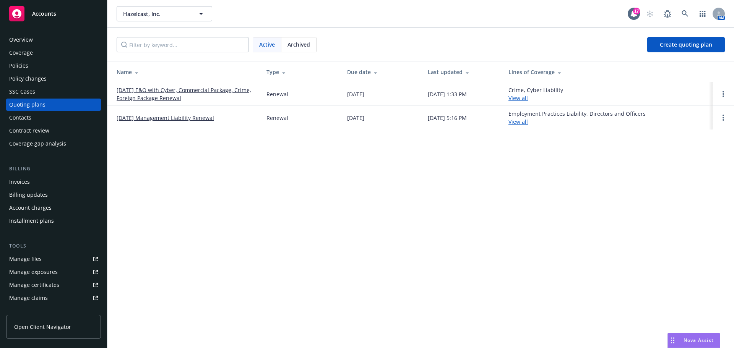
drag, startPoint x: 307, startPoint y: 44, endPoint x: 298, endPoint y: 56, distance: 15.3
click at [307, 44] on span "Archived" at bounding box center [298, 44] width 23 height 8
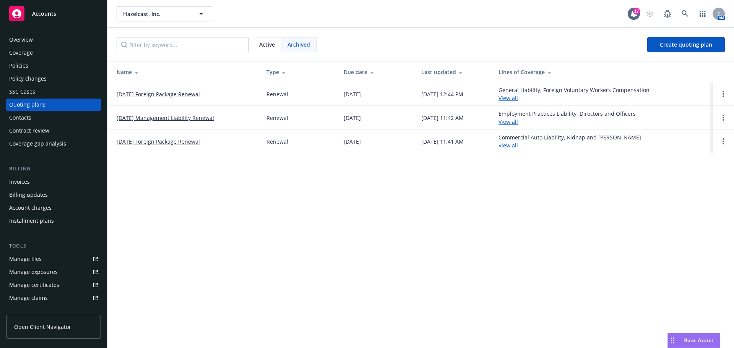
click at [59, 68] on div "Policies" at bounding box center [53, 66] width 89 height 12
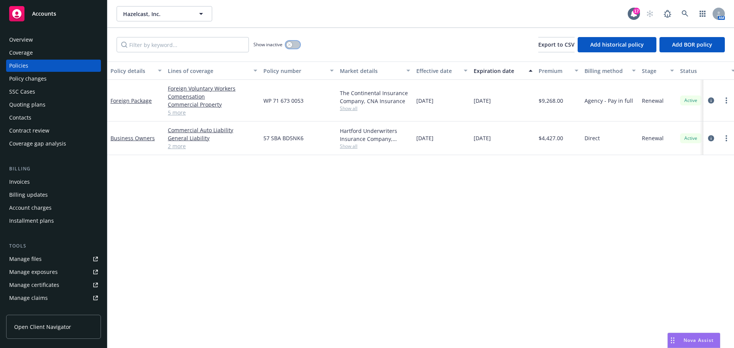
click at [292, 44] on div "button" at bounding box center [289, 44] width 5 height 5
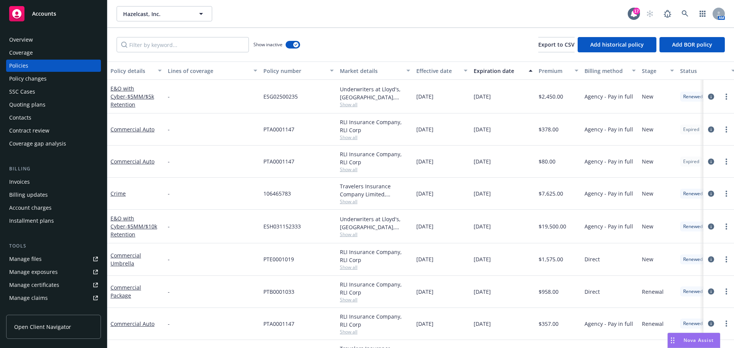
click at [120, 68] on div "Policy details" at bounding box center [131, 71] width 43 height 8
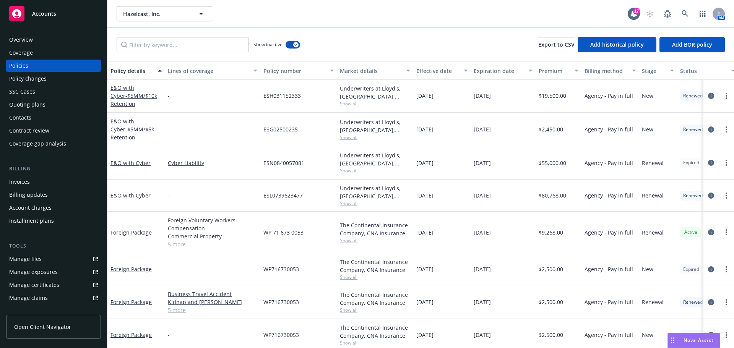
scroll to position [688, 0]
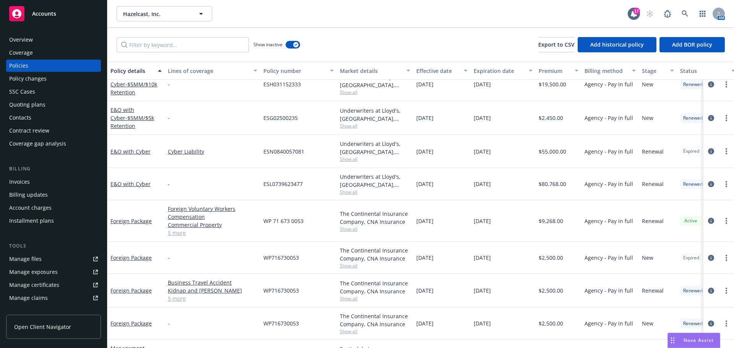
click at [353, 159] on span "Show all" at bounding box center [375, 159] width 70 height 6
click at [294, 46] on div "button" at bounding box center [295, 44] width 5 height 5
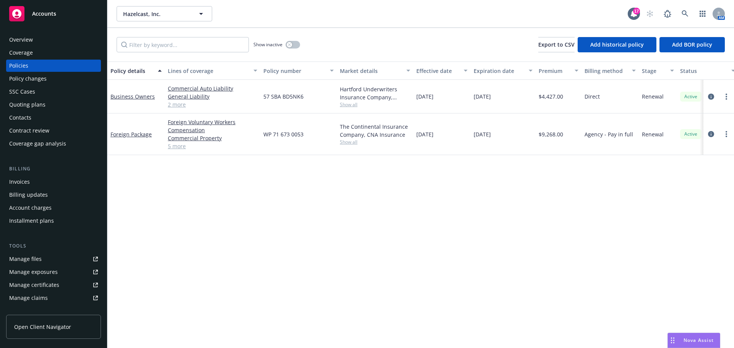
drag, startPoint x: 689, startPoint y: 338, endPoint x: 688, endPoint y: 327, distance: 11.9
click at [689, 338] on span "Nova Assist" at bounding box center [698, 340] width 30 height 6
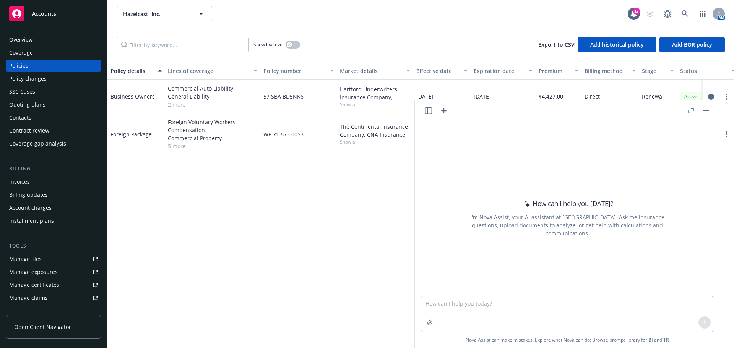
click at [445, 303] on textarea at bounding box center [567, 313] width 293 height 35
click at [460, 307] on textarea "say better:" at bounding box center [567, 314] width 293 height 36
paste textarea "Please find attached the renewal proposal for your 25-26 policy term. We have e…"
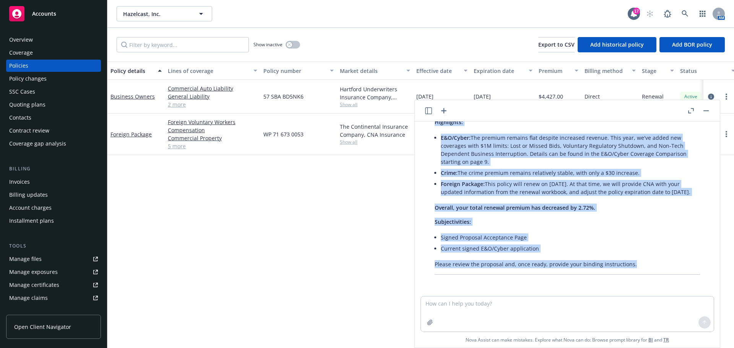
scroll to position [264, 0]
drag, startPoint x: 434, startPoint y: 146, endPoint x: 636, endPoint y: 260, distance: 231.8
click at [636, 266] on div "Here's a more polished and professional version of your message: Attached is th…" at bounding box center [567, 164] width 280 height 228
copy div "Loremips do sit ametcon adipisci eli sedd 9702–0644 eiusmo temp. In utla etdolo…"
drag, startPoint x: 31, startPoint y: 42, endPoint x: 39, endPoint y: 42, distance: 7.7
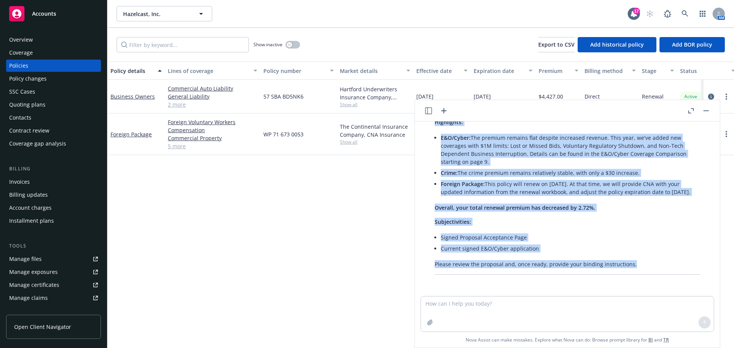
click at [31, 42] on div "Overview" at bounding box center [21, 40] width 24 height 12
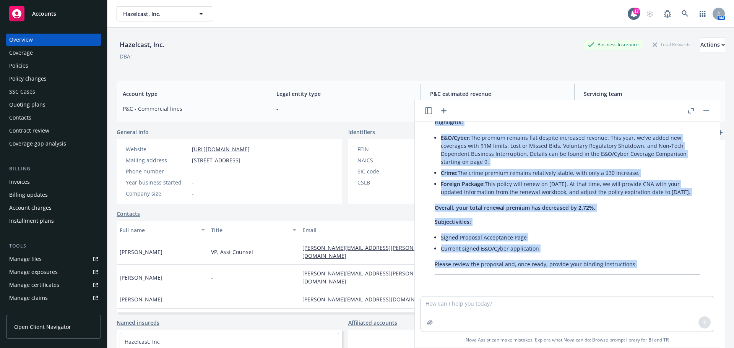
click at [708, 107] on button "button" at bounding box center [705, 110] width 9 height 9
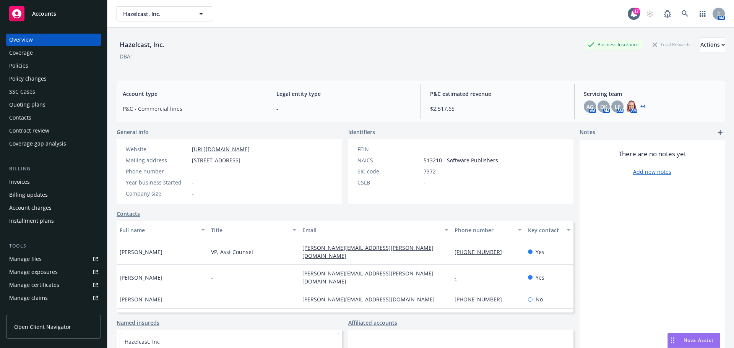
click at [640, 105] on link "+ 4" at bounding box center [642, 106] width 5 height 5
